Goal: Information Seeking & Learning: Understand process/instructions

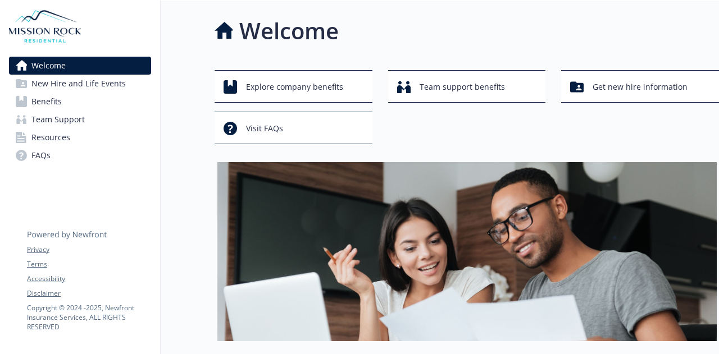
click at [98, 102] on link "Benefits" at bounding box center [80, 102] width 142 height 18
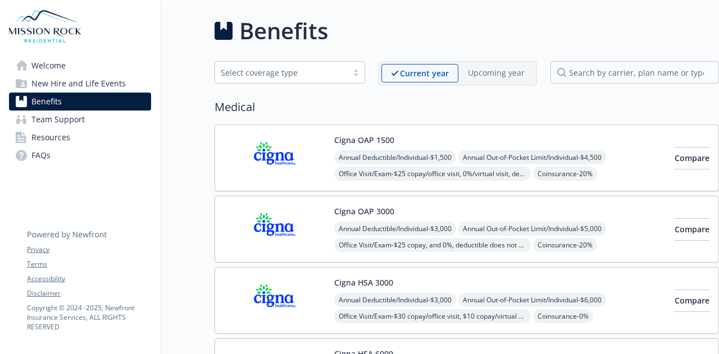
click at [84, 86] on span "New Hire and Life Events" at bounding box center [78, 84] width 94 height 18
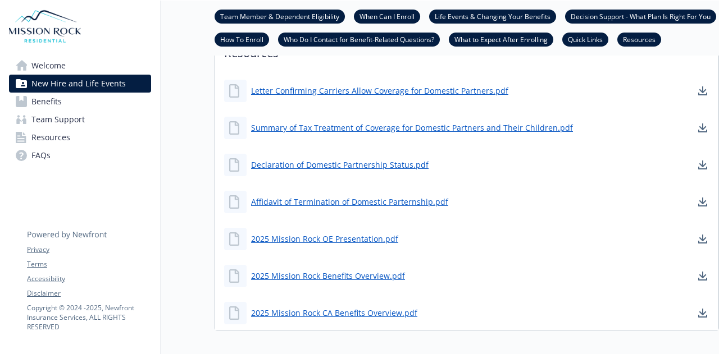
scroll to position [871, 0]
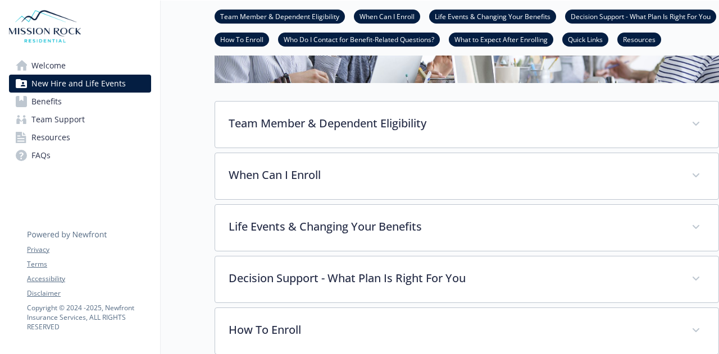
click at [53, 61] on span "Welcome" at bounding box center [48, 66] width 34 height 18
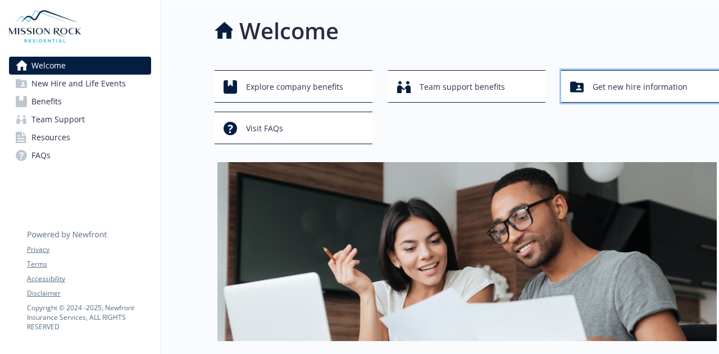
click at [623, 88] on span "Get new hire information" at bounding box center [640, 86] width 95 height 21
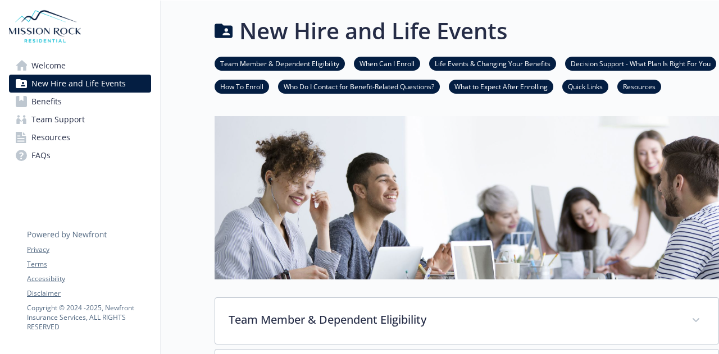
click at [245, 81] on link "How To Enroll" at bounding box center [242, 86] width 54 height 11
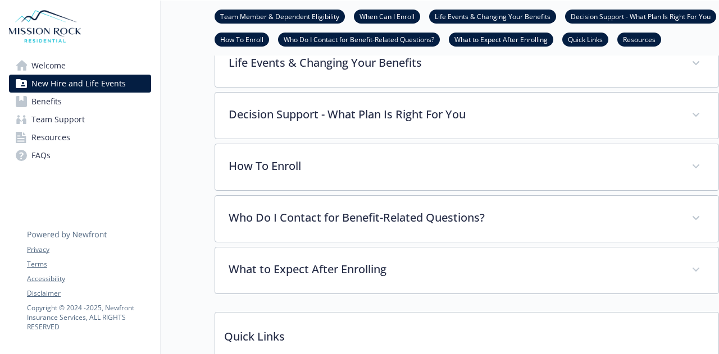
scroll to position [309, 8]
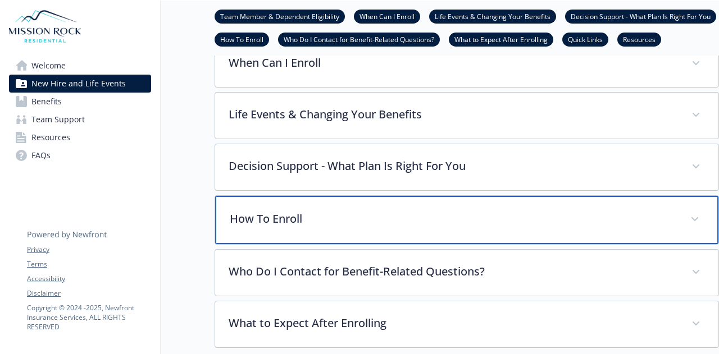
click at [339, 215] on p "How To Enroll" at bounding box center [453, 219] width 447 height 17
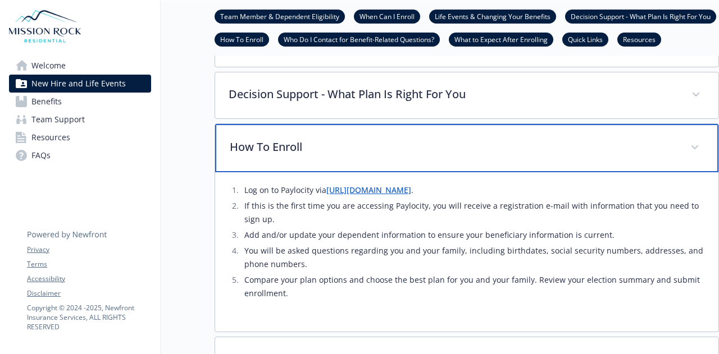
scroll to position [421, 8]
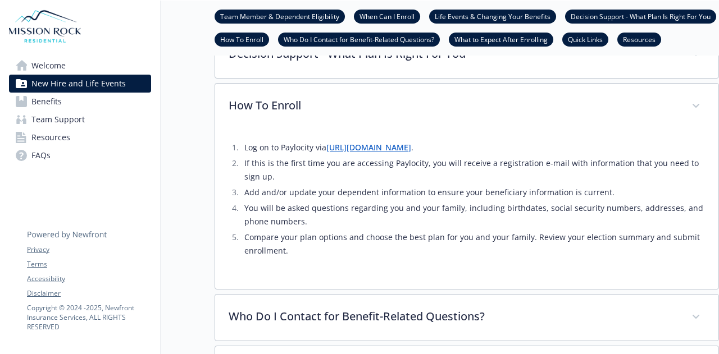
click at [377, 148] on link "[URL][DOMAIN_NAME]" at bounding box center [368, 147] width 85 height 11
